Goal: Task Accomplishment & Management: Use online tool/utility

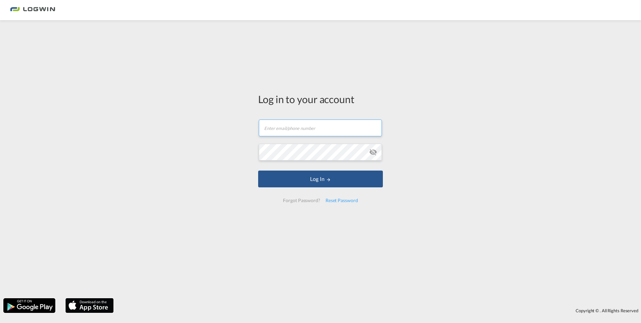
click at [282, 135] on input "text" at bounding box center [320, 127] width 123 height 17
type input "[PERSON_NAME][EMAIL_ADDRESS][DOMAIN_NAME]"
click at [258, 170] on button "Log In" at bounding box center [320, 178] width 125 height 17
